Goal: Information Seeking & Learning: Learn about a topic

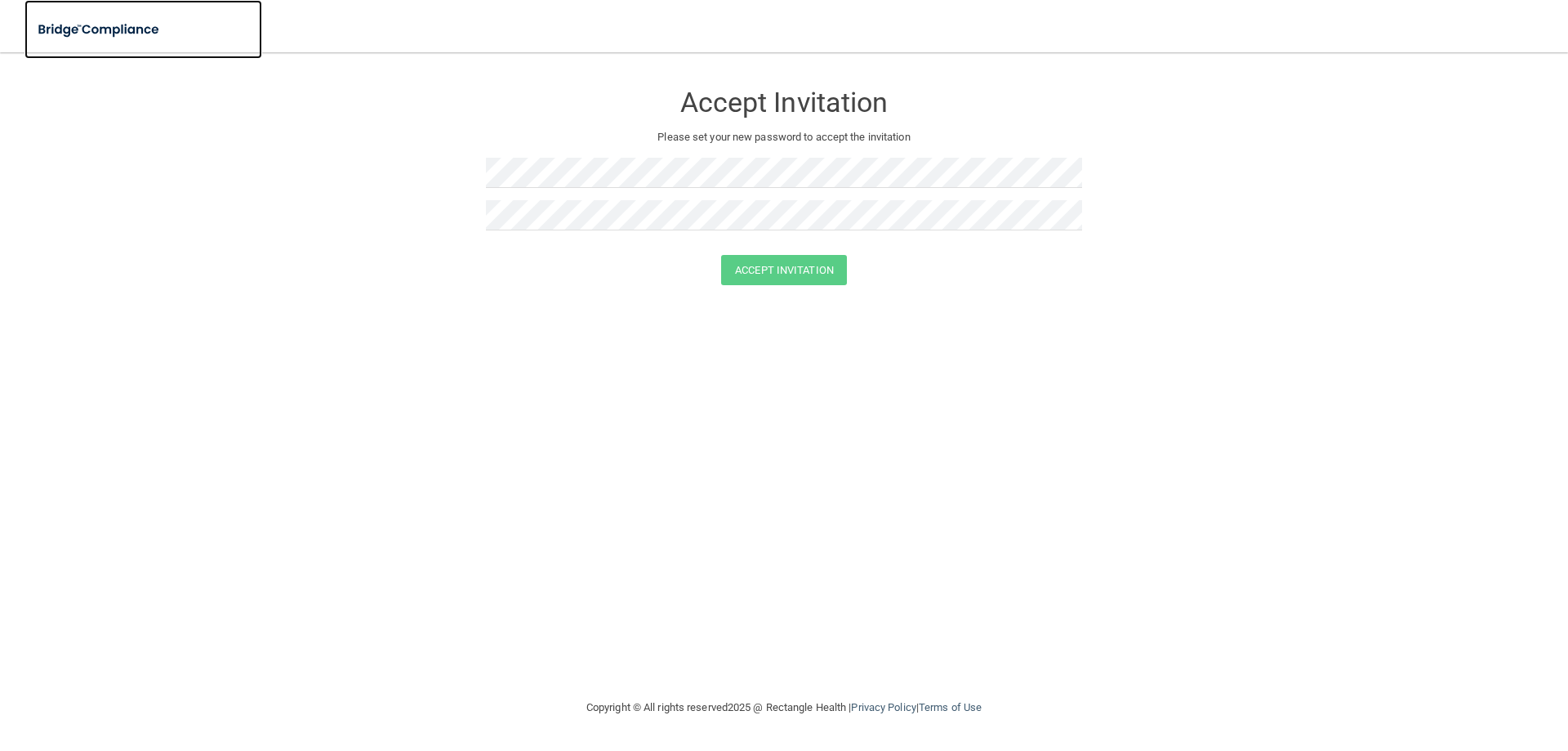
click at [129, 23] on img at bounding box center [99, 29] width 150 height 33
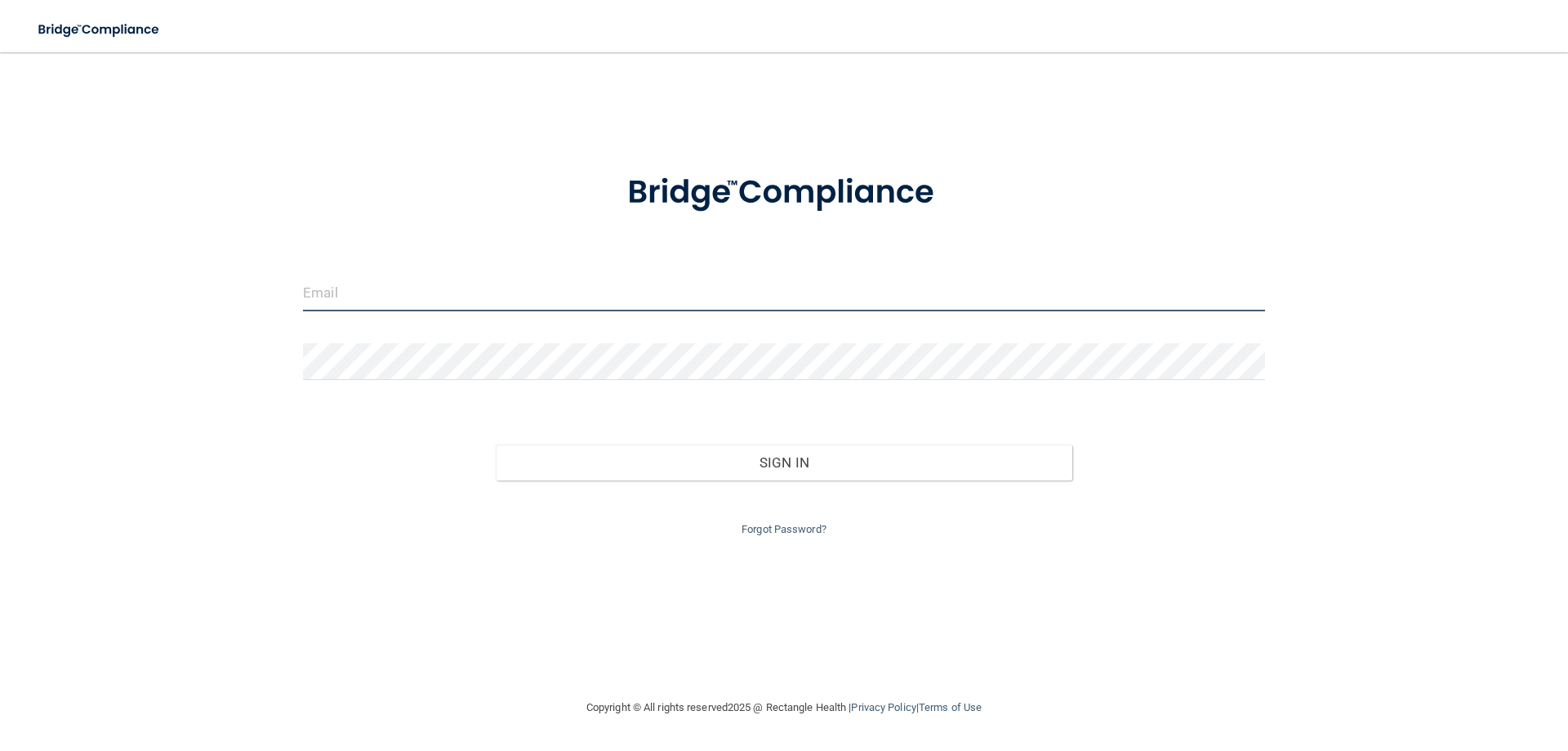
click at [443, 303] on input "email" at bounding box center [784, 293] width 963 height 37
type input "[PERSON_NAME][EMAIL_ADDRESS][DOMAIN_NAME]"
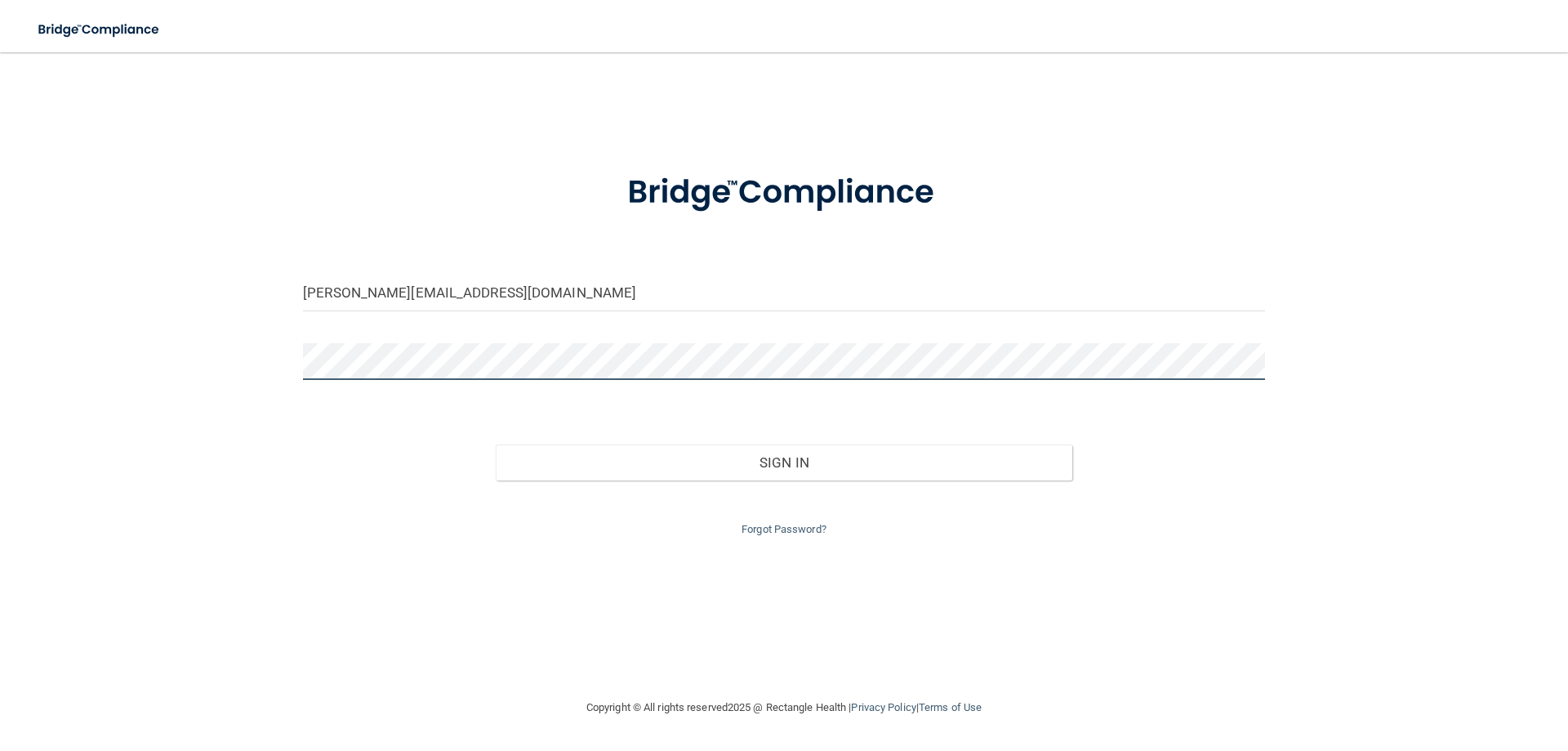
click at [496, 445] on button "Sign In" at bounding box center [784, 462] width 578 height 36
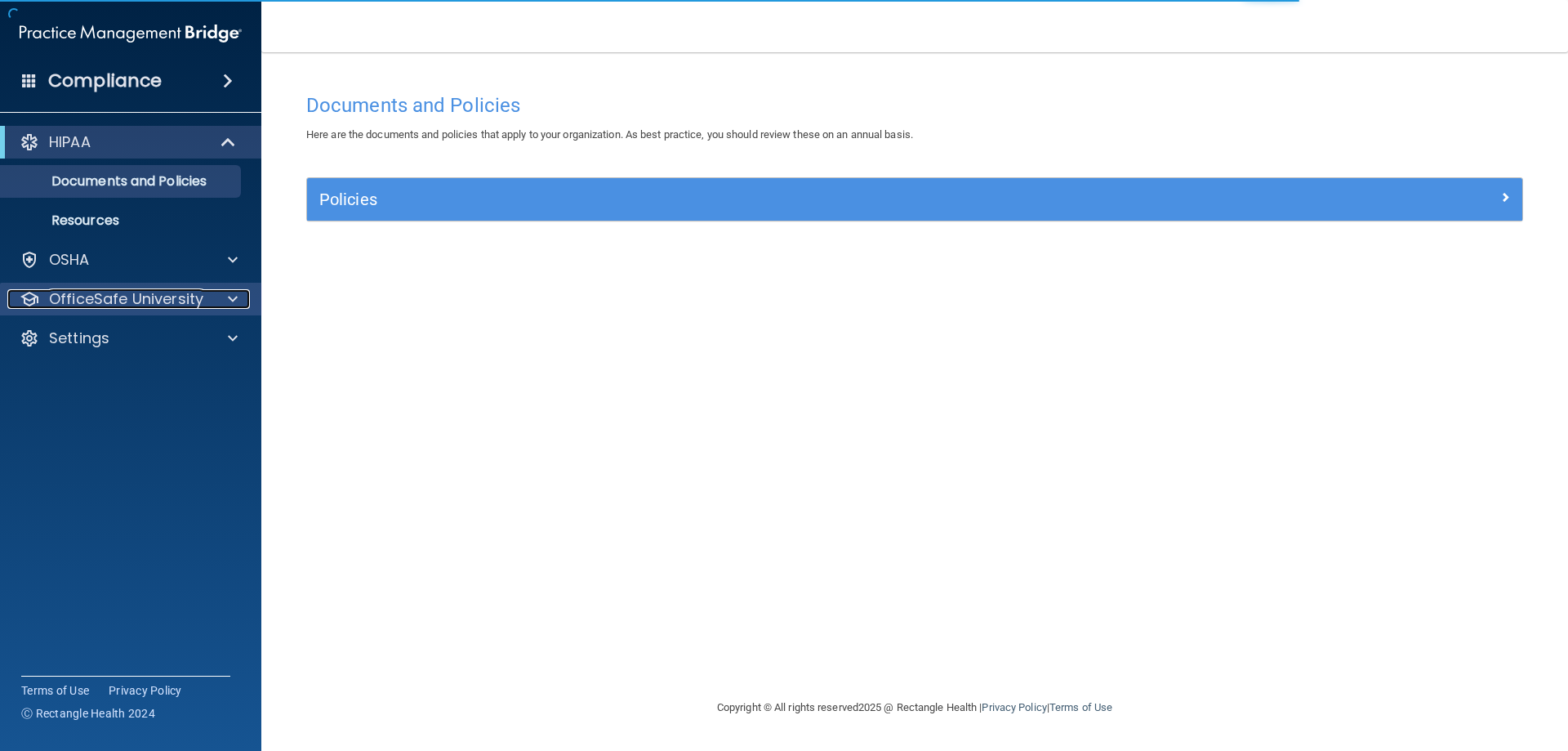
click at [190, 298] on p "OfficeSafe University" at bounding box center [126, 299] width 155 height 20
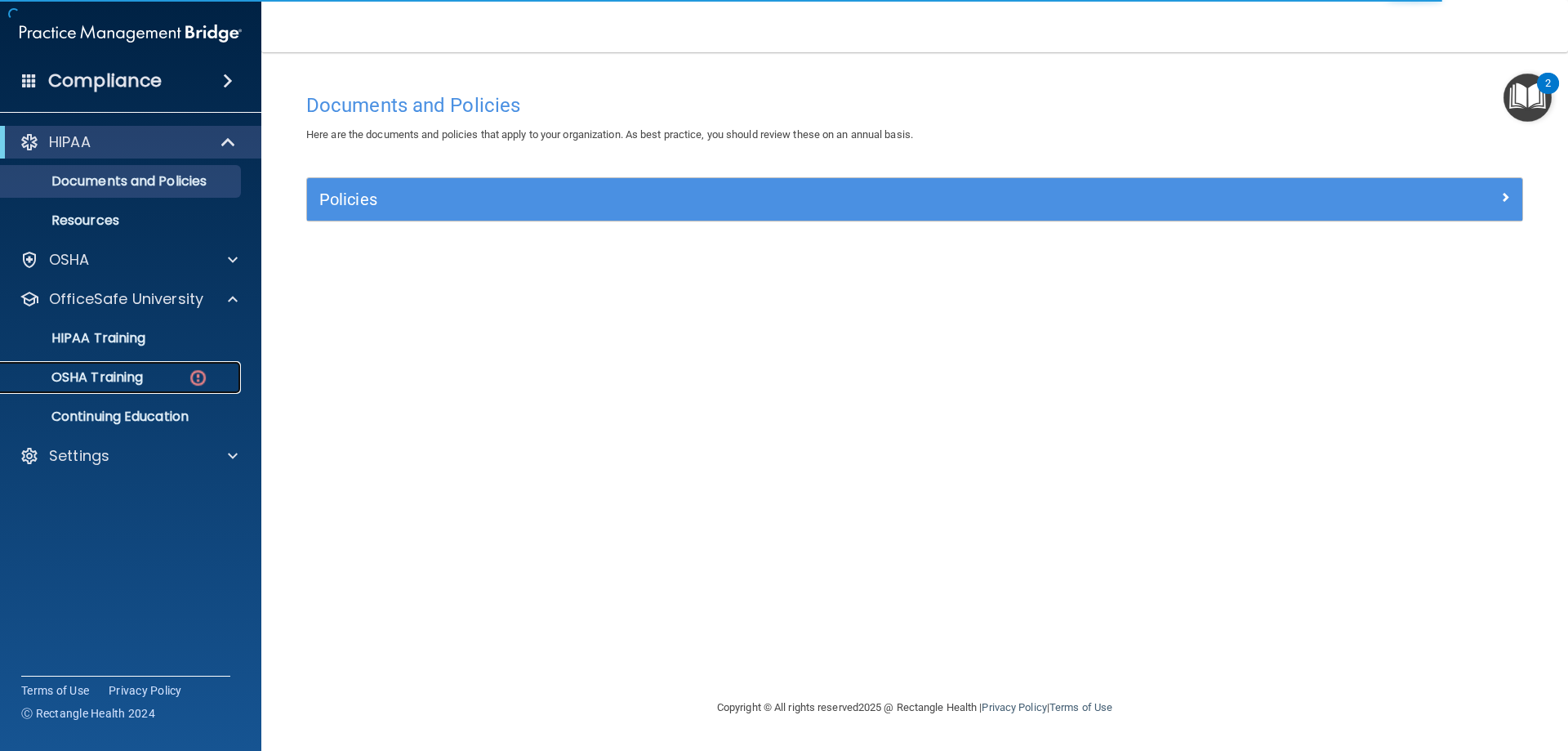
click at [191, 372] on img at bounding box center [198, 377] width 21 height 21
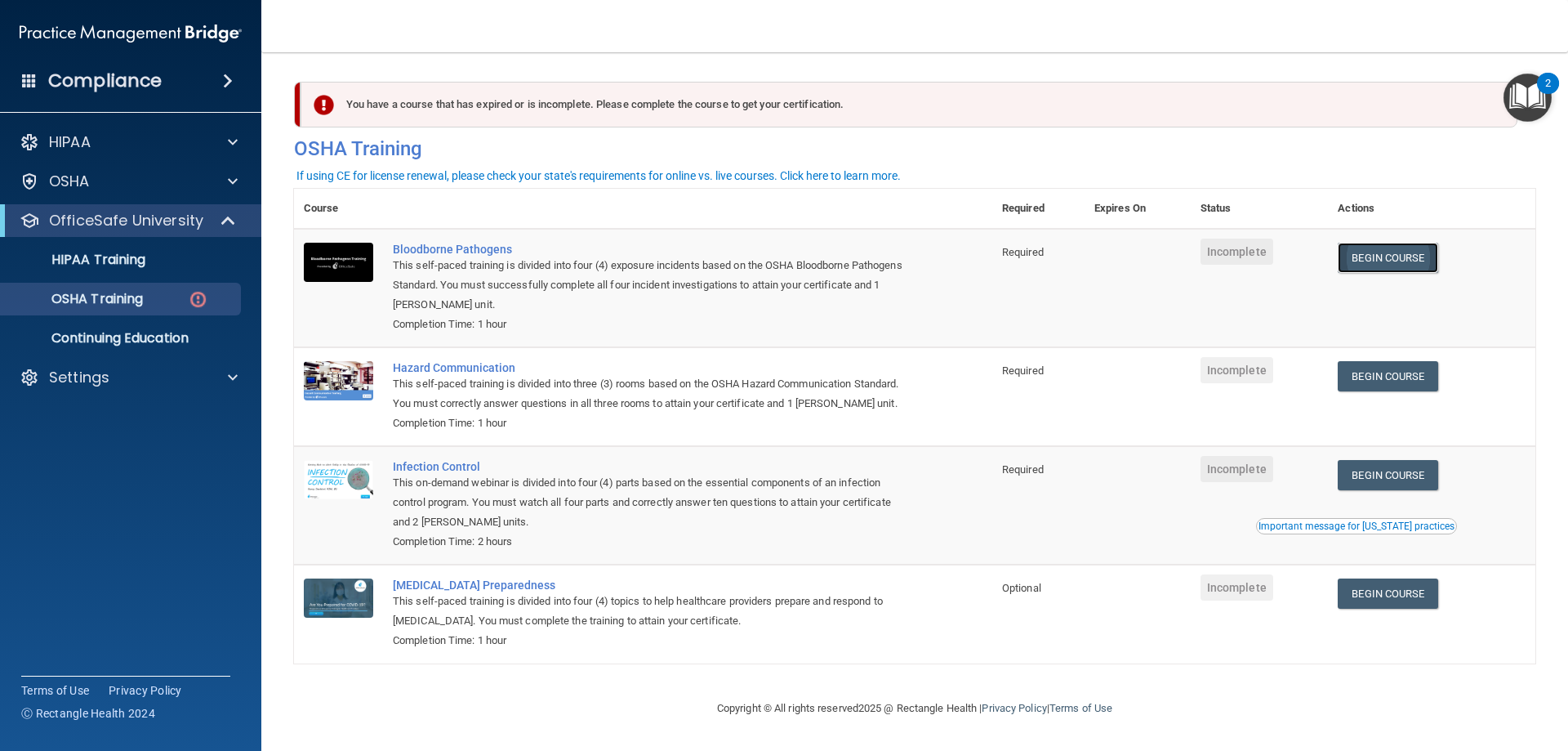
click at [1426, 261] on link "Begin Course" at bounding box center [1388, 258] width 100 height 30
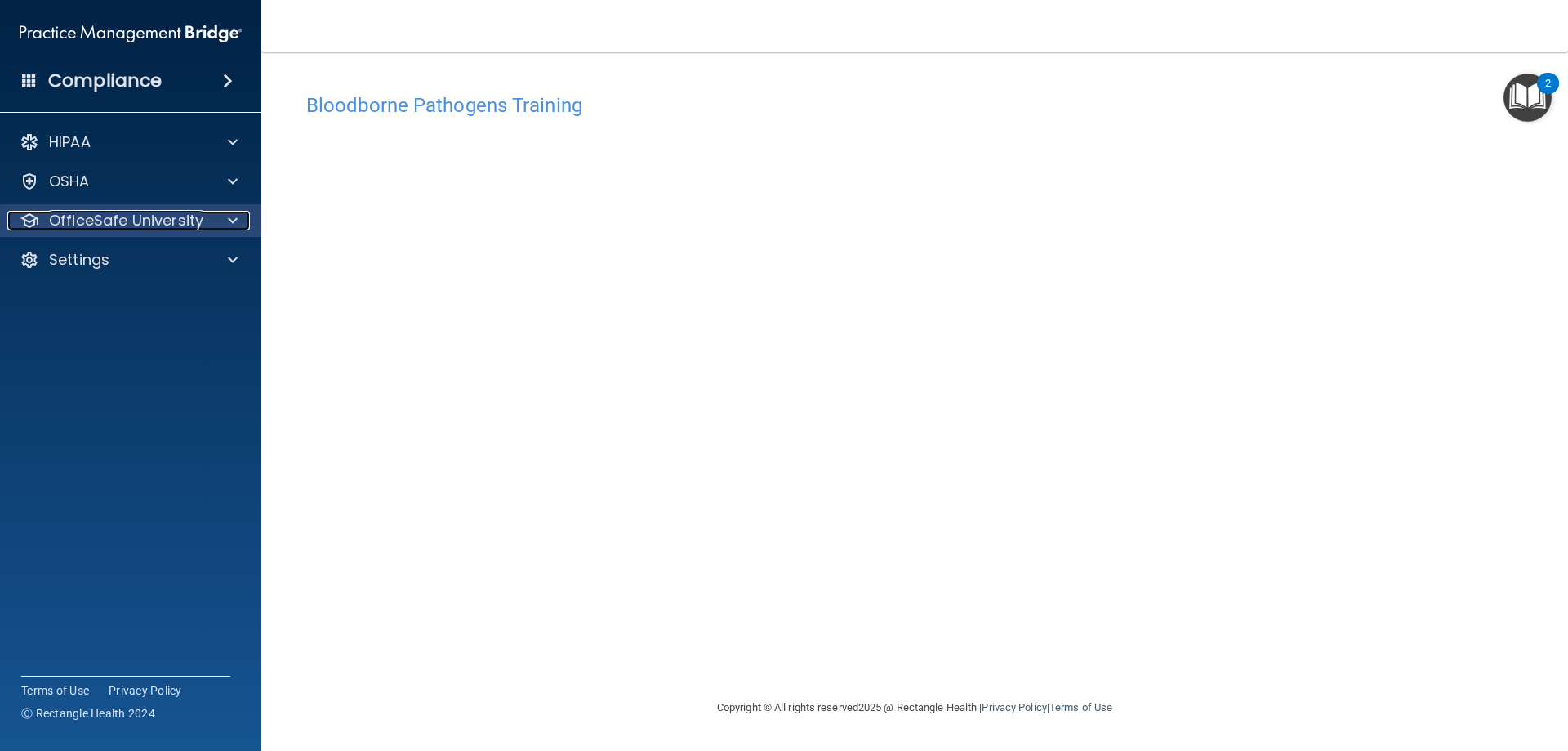
click at [207, 221] on div "OfficeSafe University" at bounding box center [109, 220] width 203 height 20
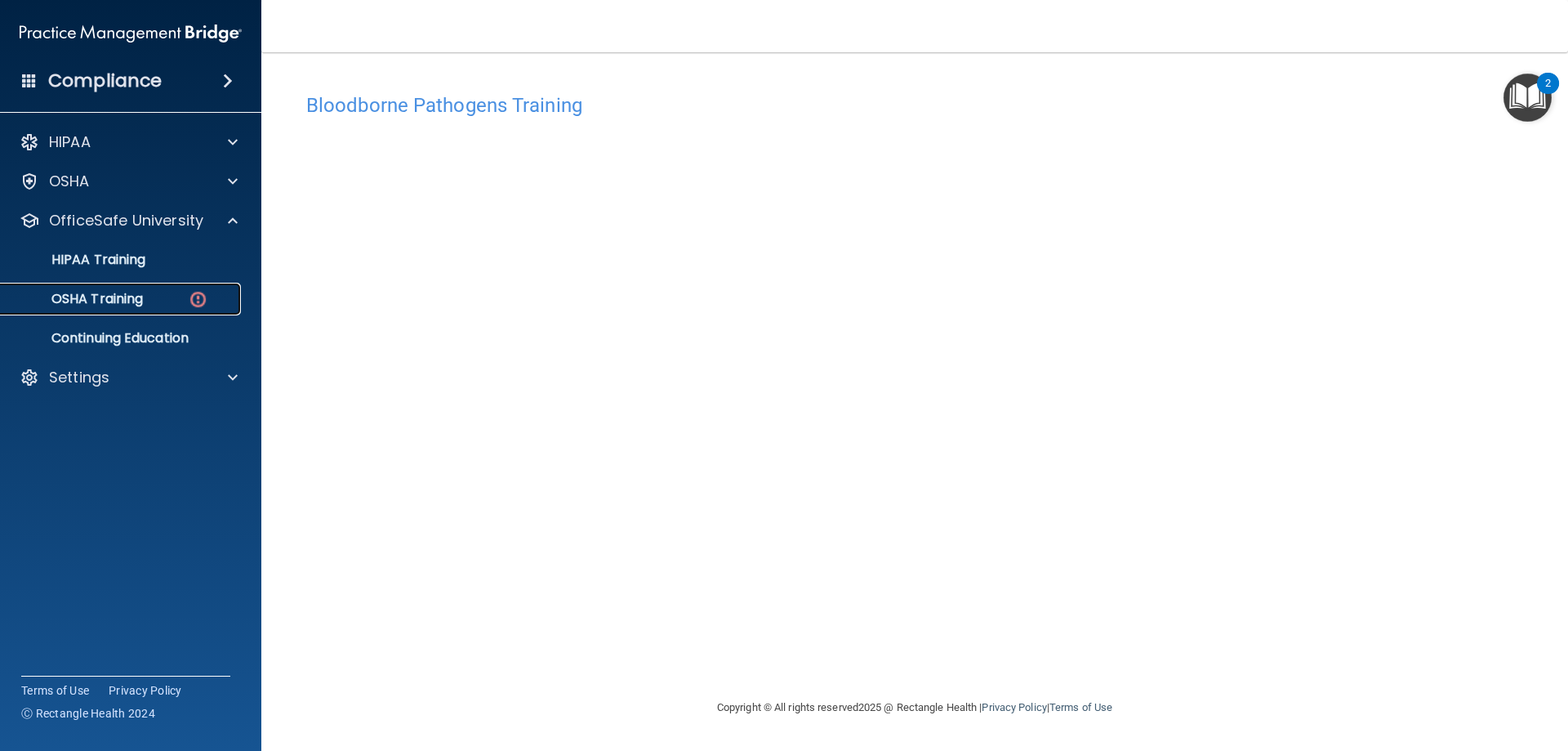
click at [194, 302] on img at bounding box center [198, 299] width 21 height 21
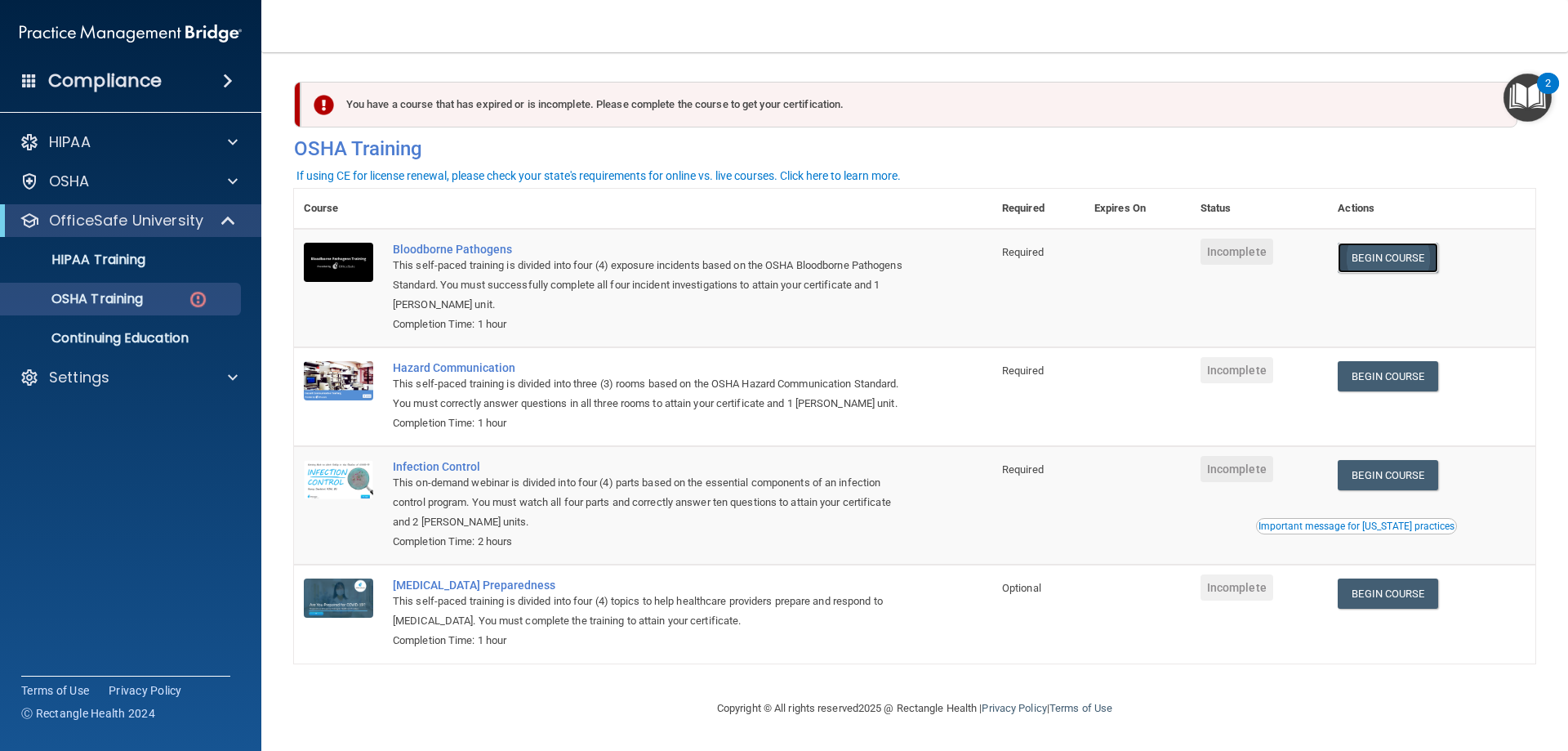
click at [1376, 267] on link "Begin Course" at bounding box center [1388, 258] width 100 height 30
